Goal: Contribute content

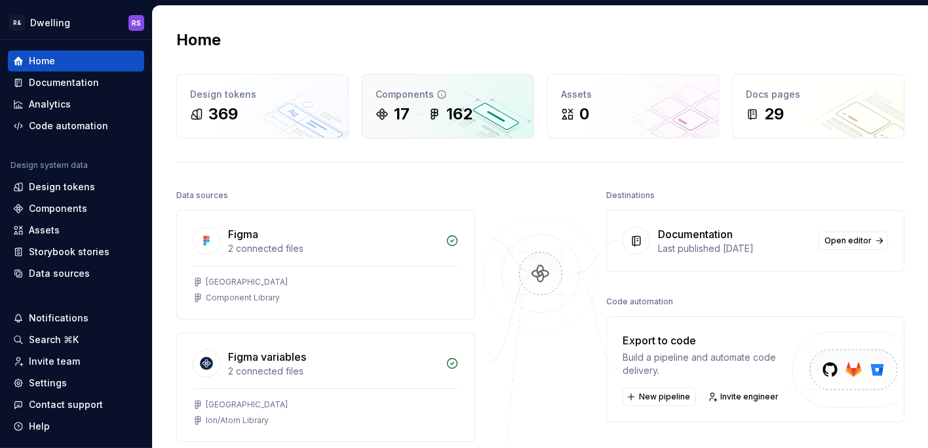
click at [438, 115] on icon at bounding box center [434, 113] width 13 height 13
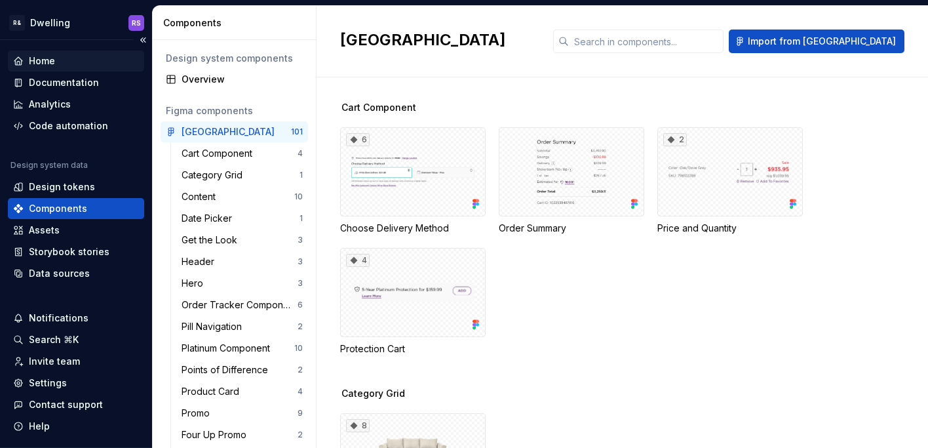
click at [69, 66] on div "Home" at bounding box center [76, 60] width 126 height 13
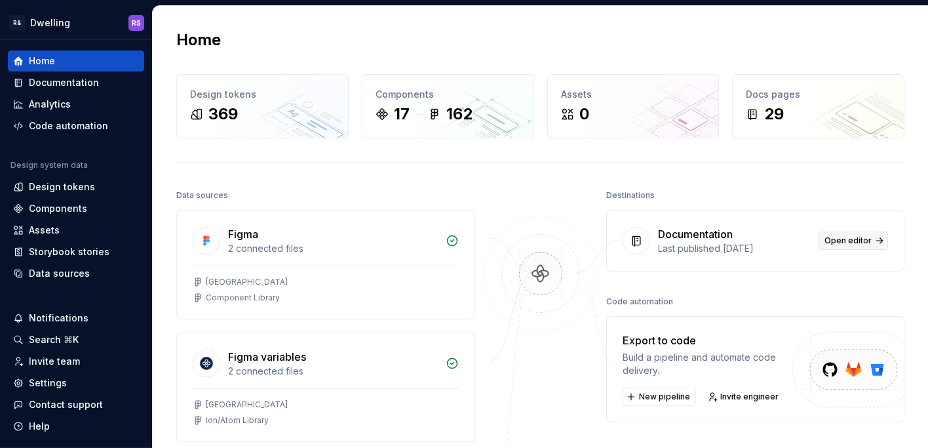
click at [853, 240] on span "Open editor" at bounding box center [848, 240] width 47 height 10
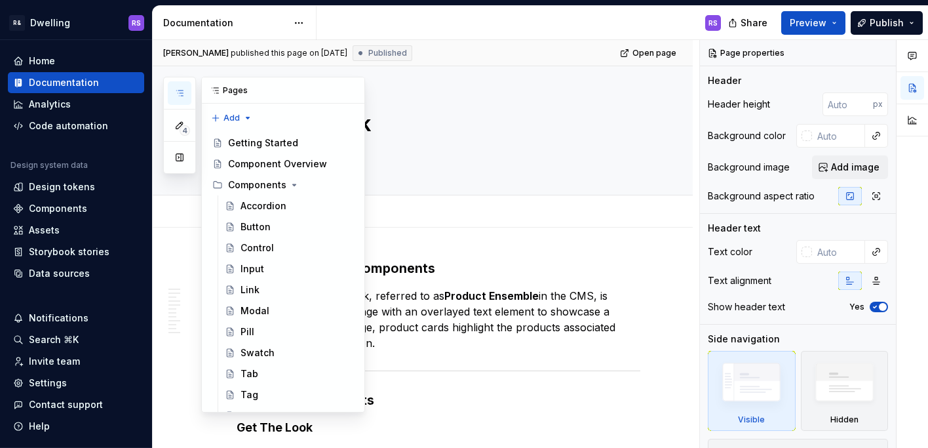
click at [183, 102] on button "button" at bounding box center [180, 93] width 24 height 24
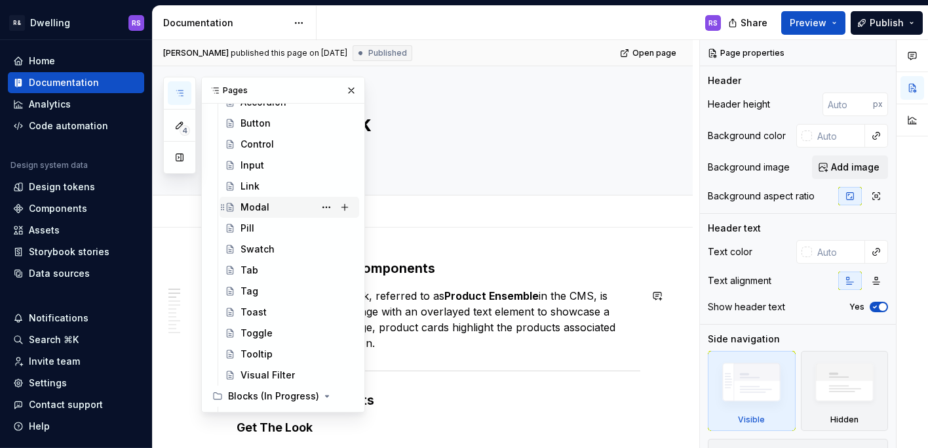
scroll to position [84, 0]
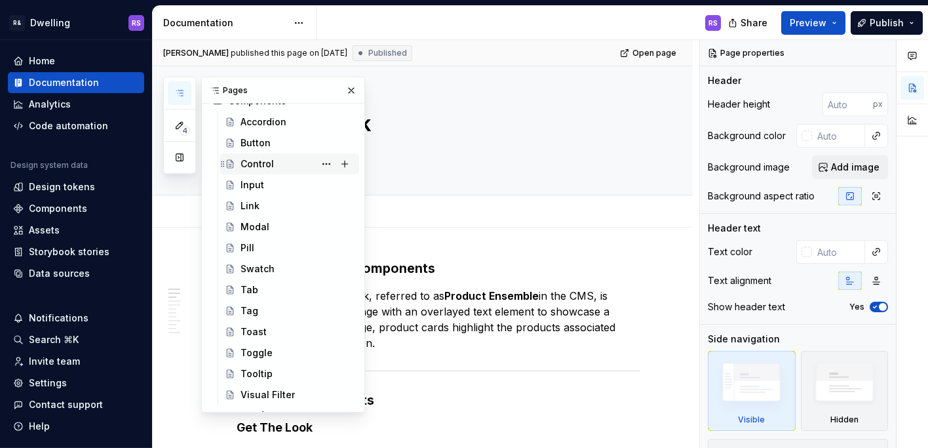
click at [283, 165] on div "Control" at bounding box center [297, 164] width 113 height 18
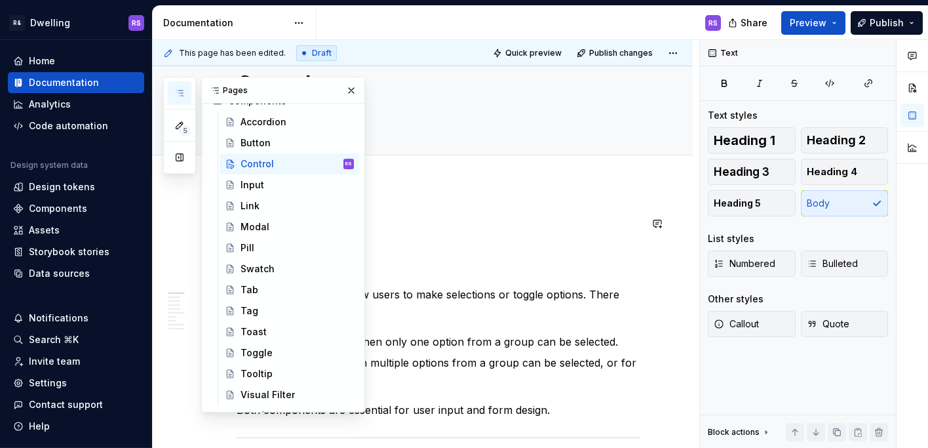
scroll to position [54, 0]
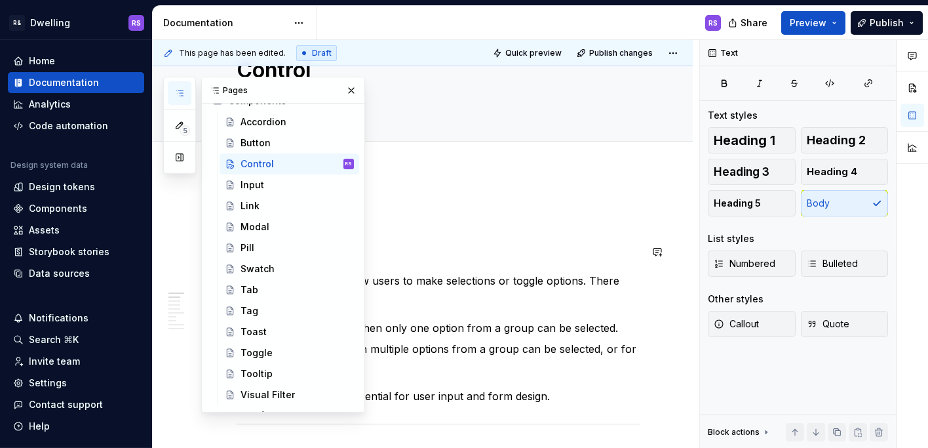
click at [456, 260] on h2 "Overview" at bounding box center [439, 251] width 404 height 21
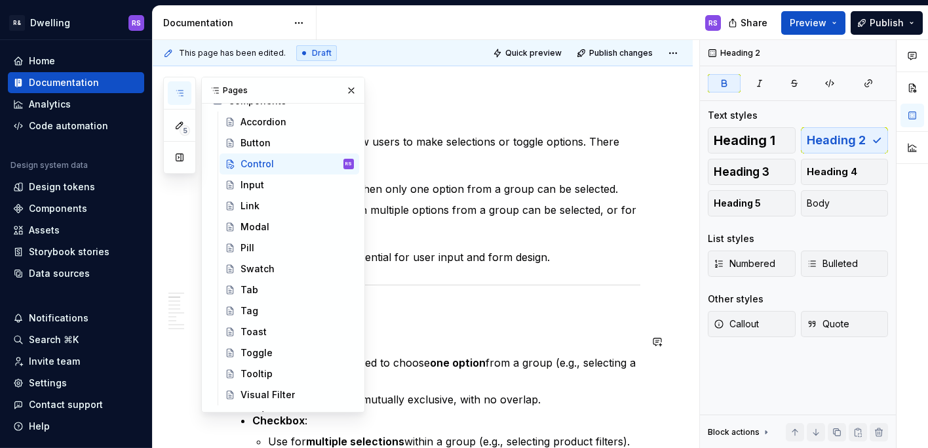
scroll to position [665, 0]
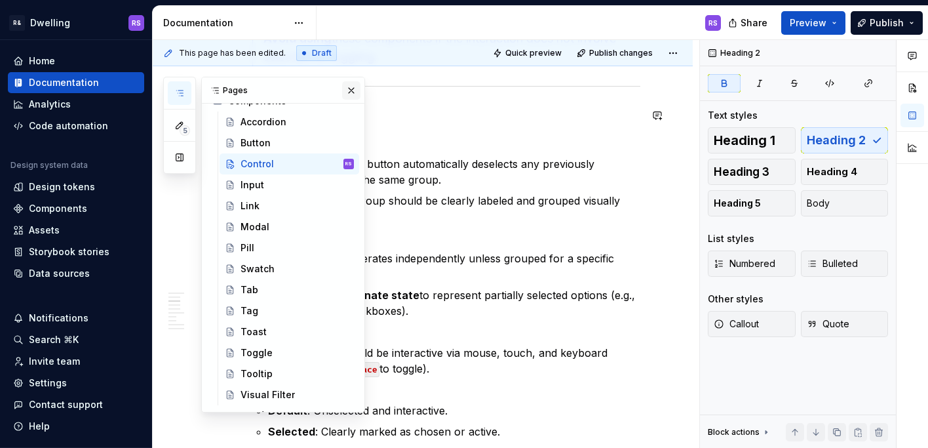
click at [347, 90] on button "button" at bounding box center [351, 90] width 18 height 18
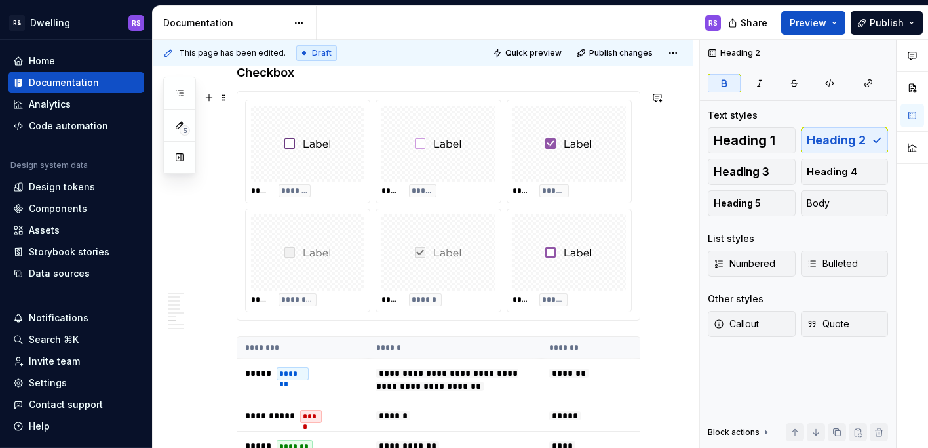
scroll to position [2133, 0]
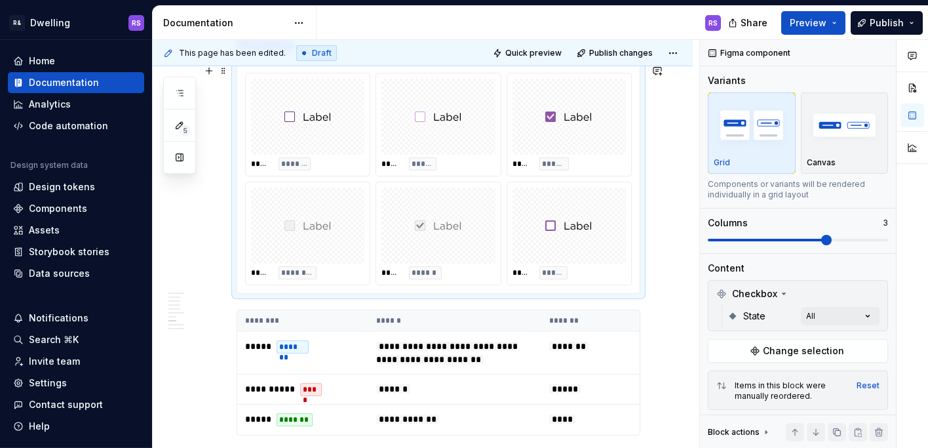
click at [309, 123] on img at bounding box center [307, 117] width 47 height 66
click at [313, 125] on img at bounding box center [307, 117] width 47 height 66
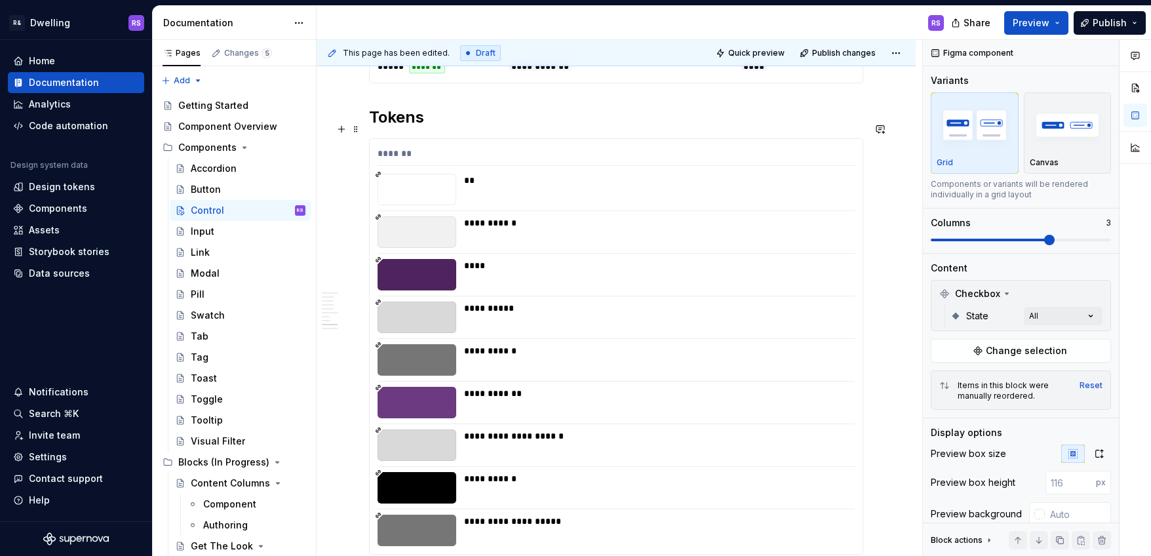
scroll to position [2365, 0]
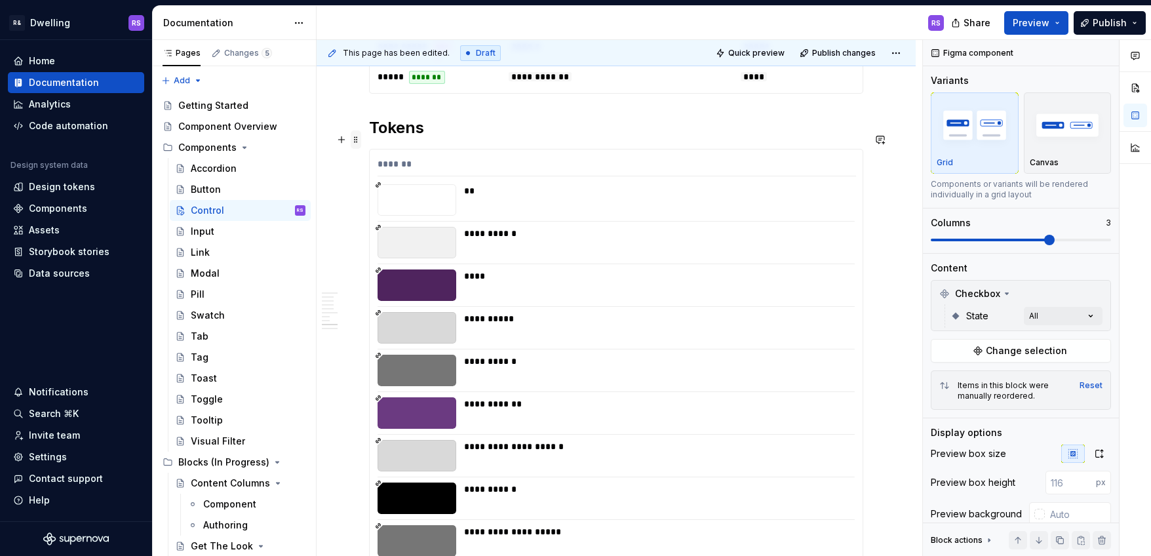
click at [358, 139] on span at bounding box center [356, 139] width 10 height 18
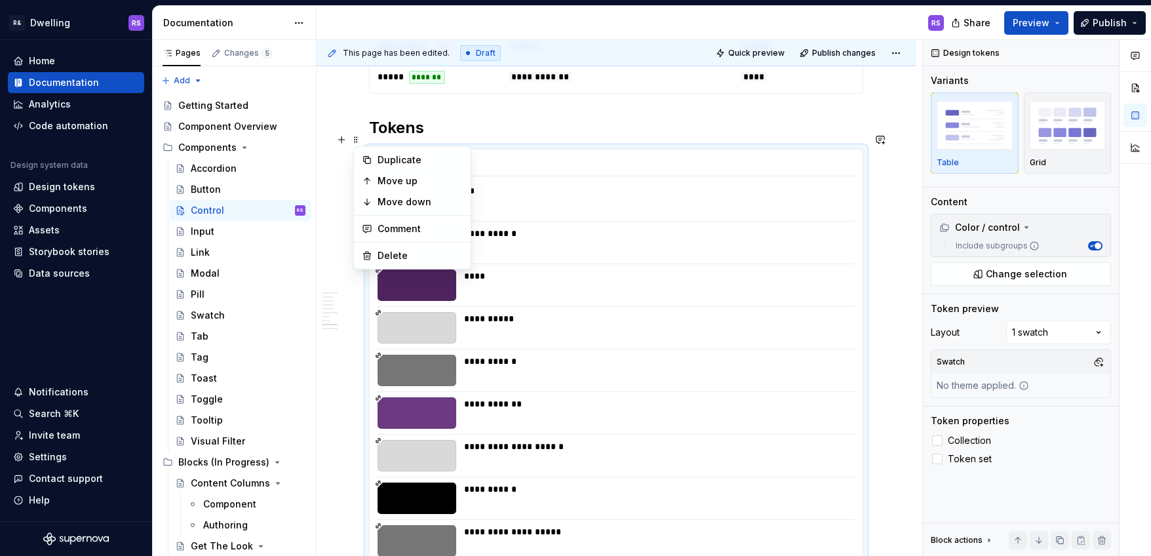
click at [530, 117] on h2 "Tokens" at bounding box center [616, 127] width 494 height 21
click at [587, 158] on div "*******" at bounding box center [617, 166] width 478 height 19
click at [903, 54] on html "R& Dwelling RS Home Documentation Analytics Code automation Design system data …" at bounding box center [575, 278] width 1151 height 556
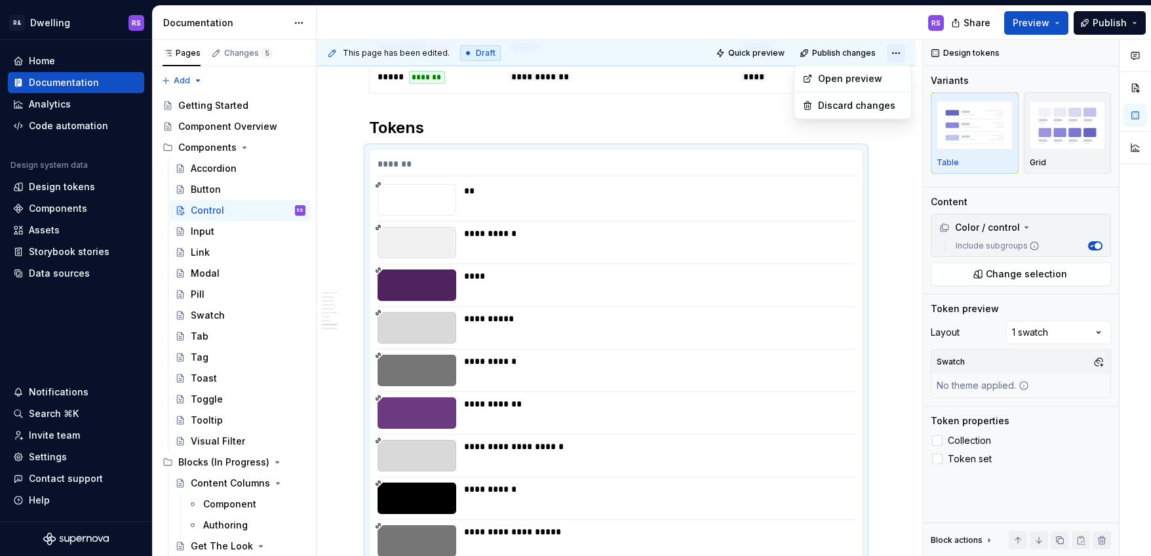
click at [903, 54] on html "R& Dwelling RS Home Documentation Analytics Code automation Design system data …" at bounding box center [575, 278] width 1151 height 556
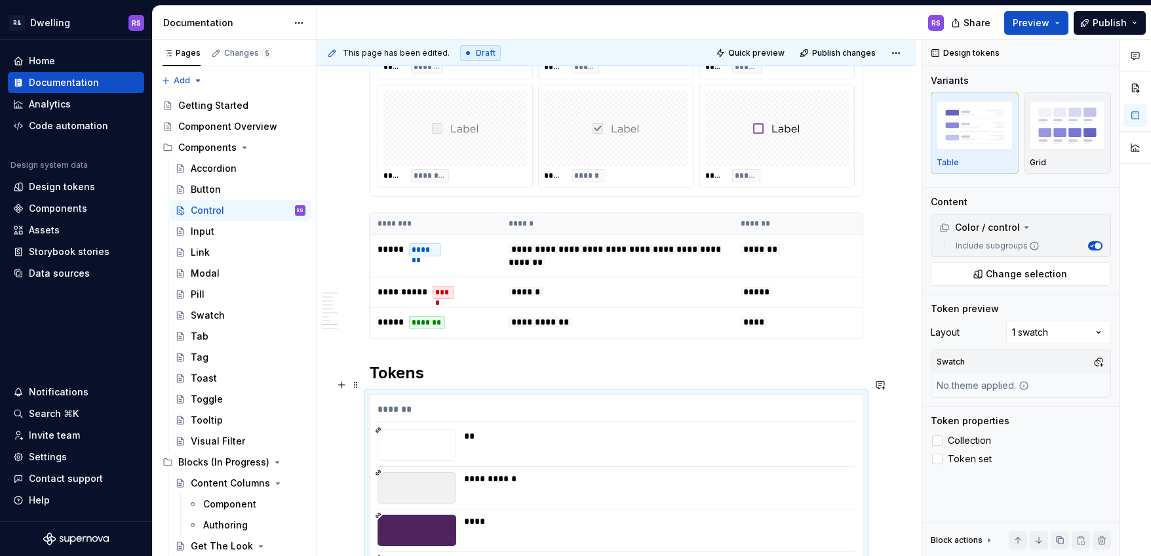
click at [642, 402] on div "*******" at bounding box center [617, 411] width 478 height 19
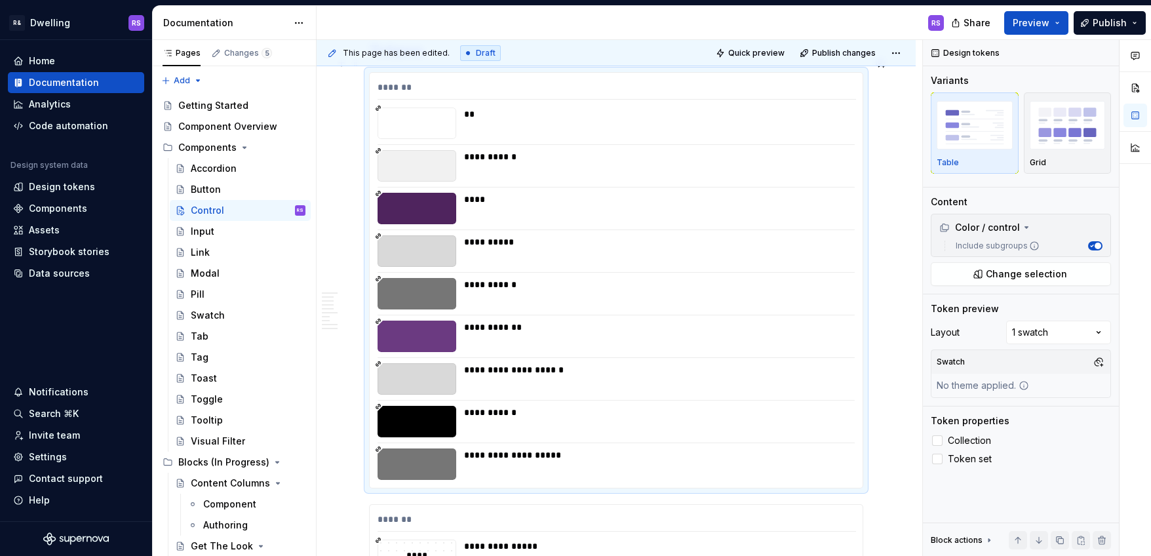
scroll to position [2464, 0]
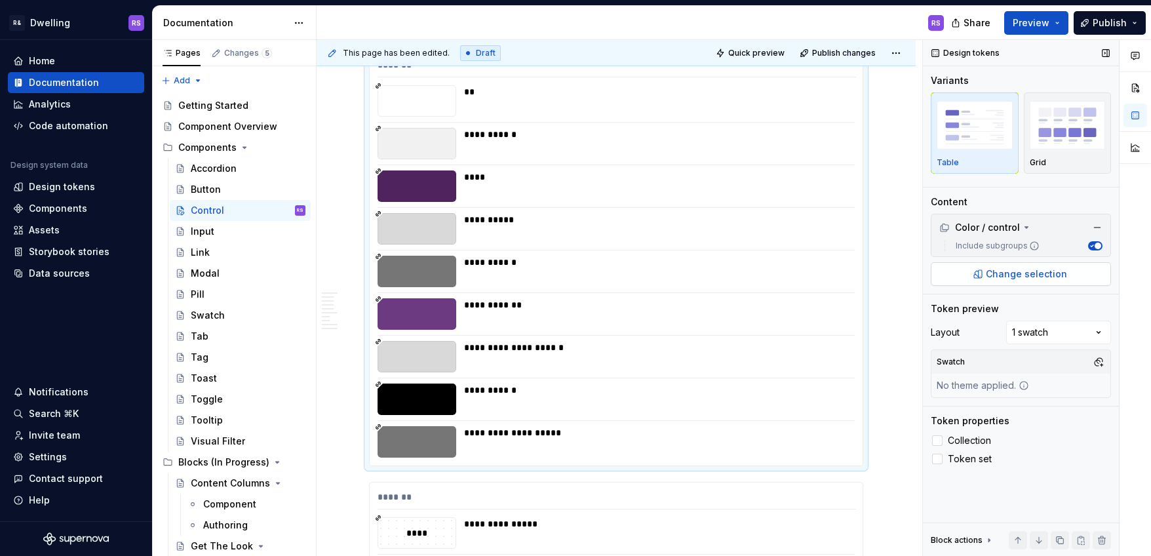
click at [927, 276] on span "Change selection" at bounding box center [1026, 273] width 81 height 13
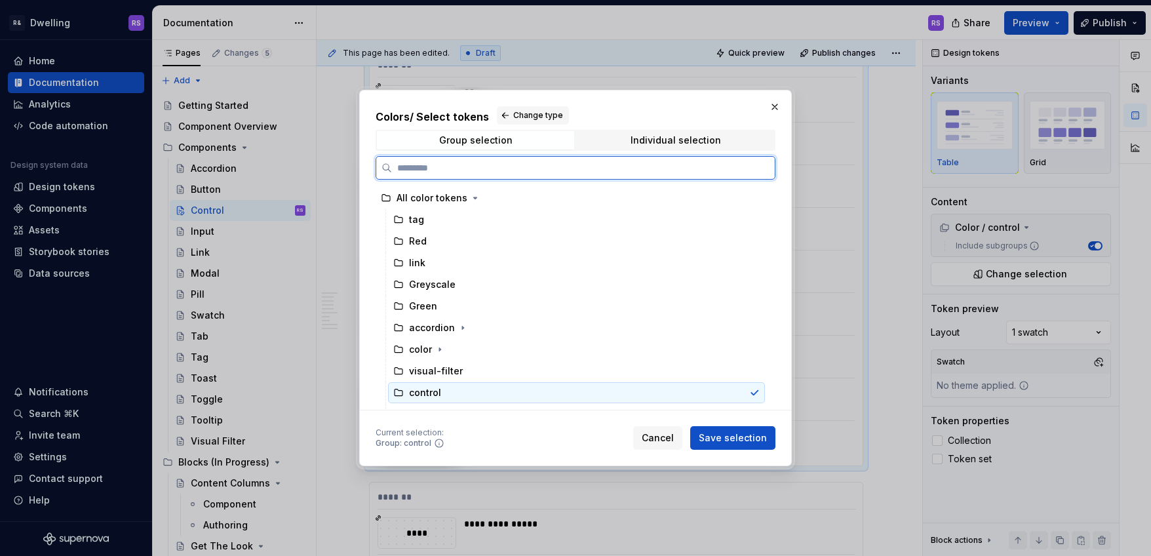
click at [439, 388] on div "control" at bounding box center [425, 392] width 32 height 13
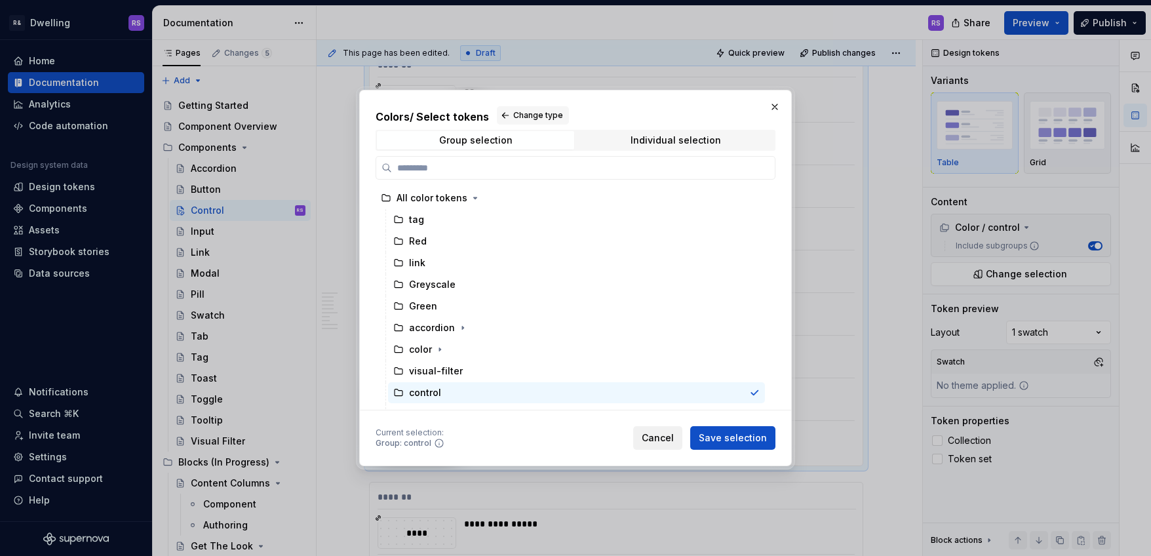
click at [666, 443] on span "Cancel" at bounding box center [658, 437] width 32 height 13
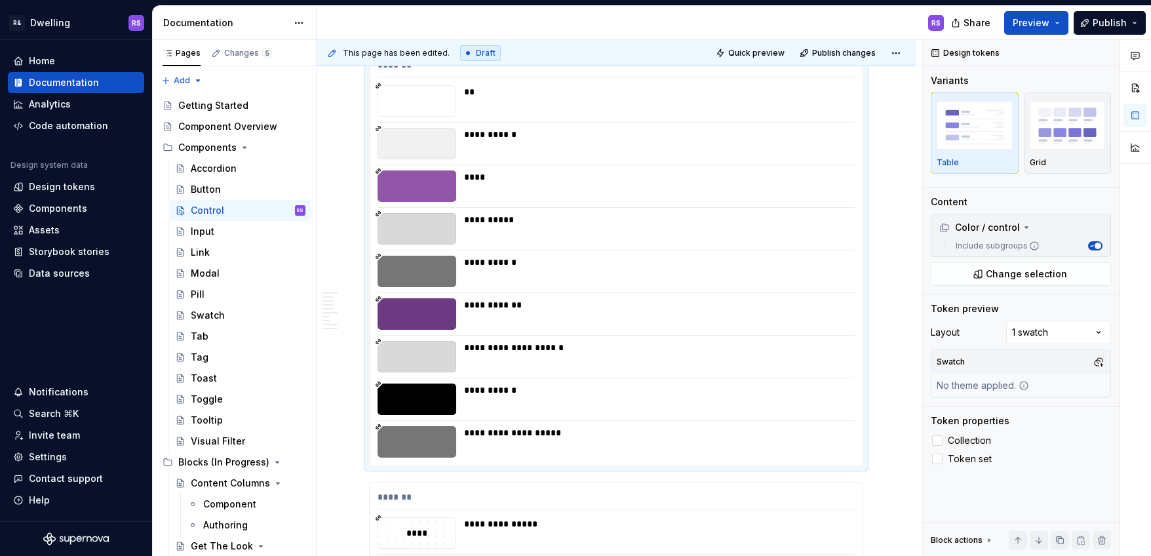
type textarea "*"
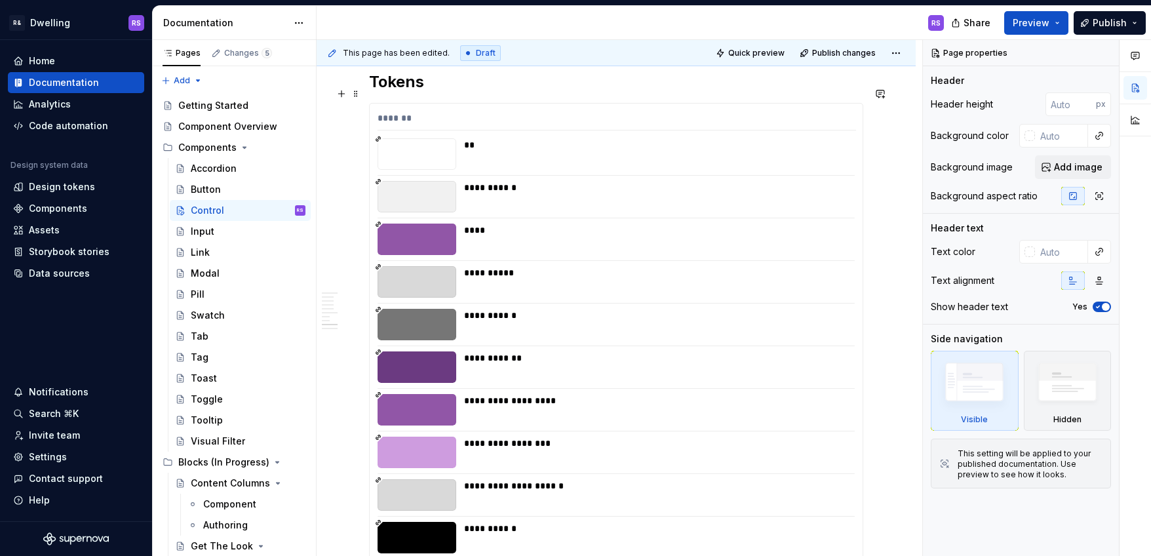
scroll to position [2407, 0]
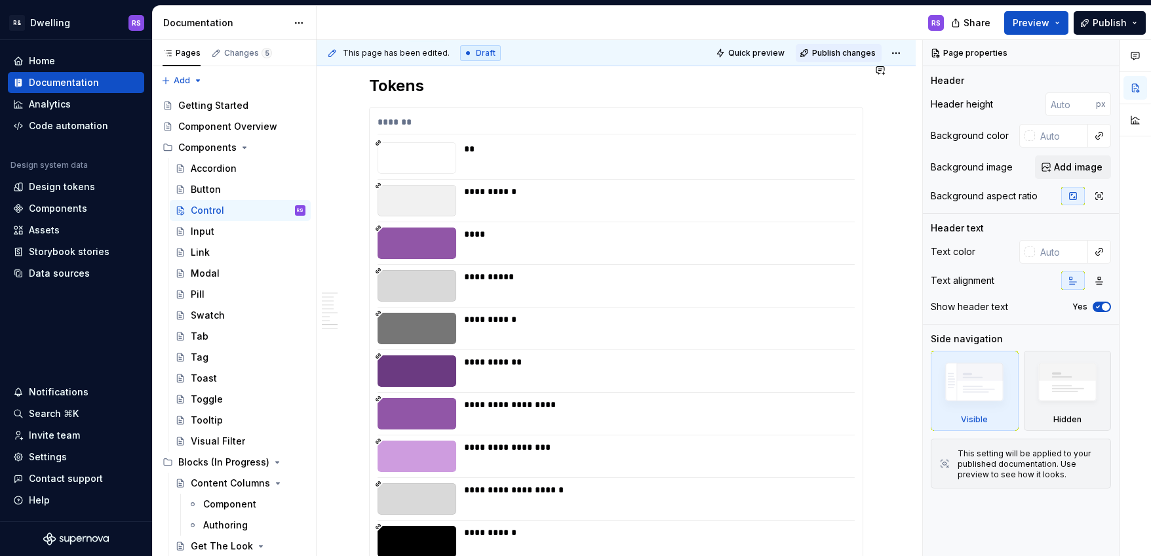
click at [858, 58] on button "Publish changes" at bounding box center [839, 53] width 86 height 18
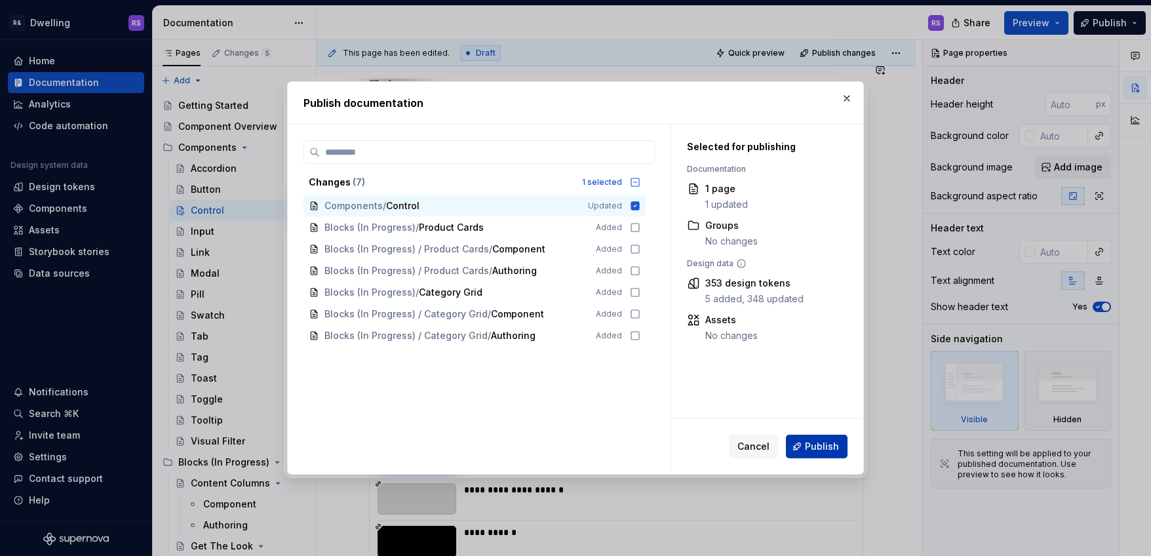
click at [817, 442] on span "Publish" at bounding box center [822, 446] width 34 height 13
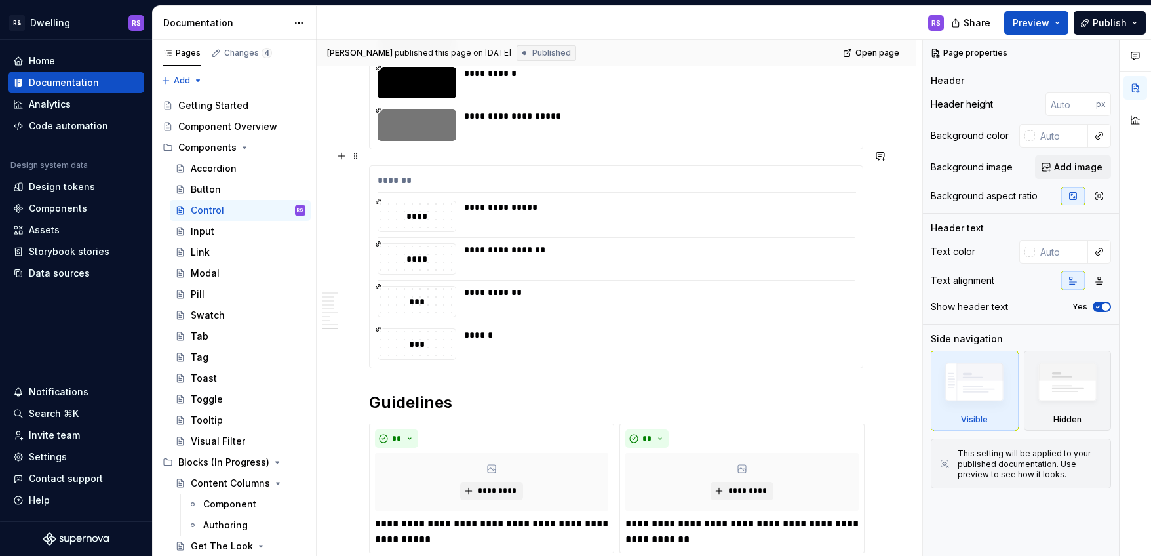
scroll to position [2862, 0]
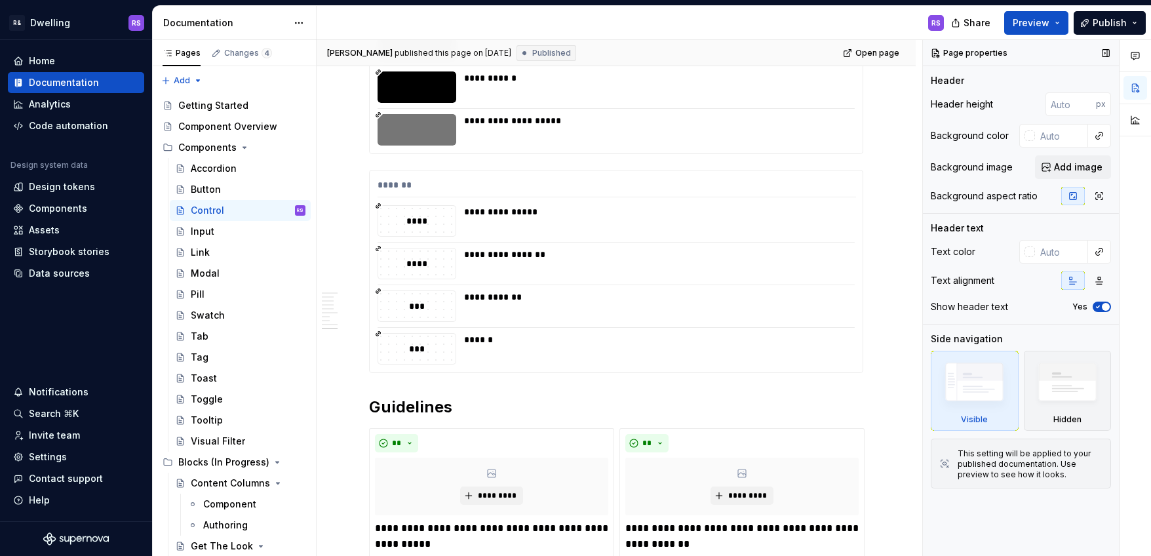
type textarea "*"
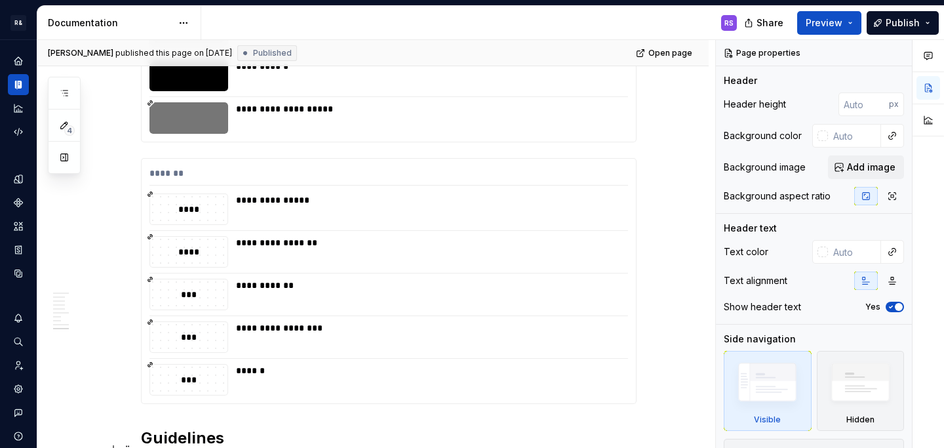
scroll to position [2873, 0]
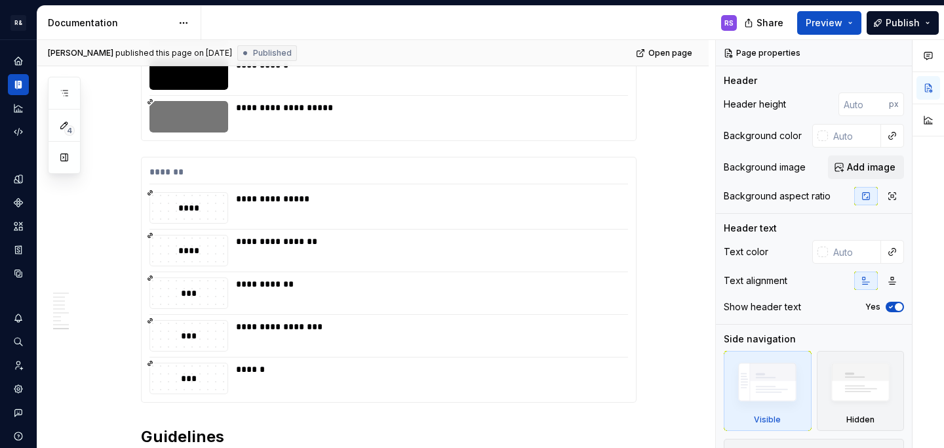
type textarea "*"
